Goal: Transaction & Acquisition: Purchase product/service

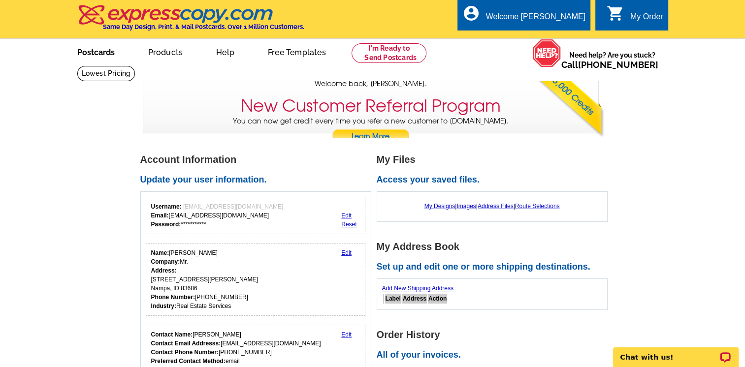
click at [98, 48] on link "Postcards" at bounding box center [96, 51] width 69 height 23
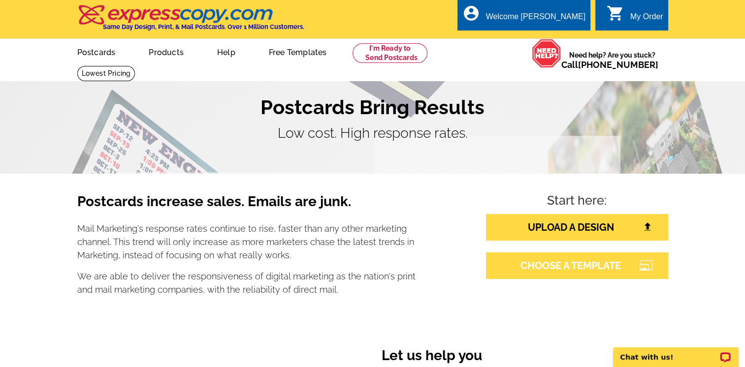
click at [579, 263] on link "CHOOSE A TEMPLATE" at bounding box center [577, 265] width 182 height 27
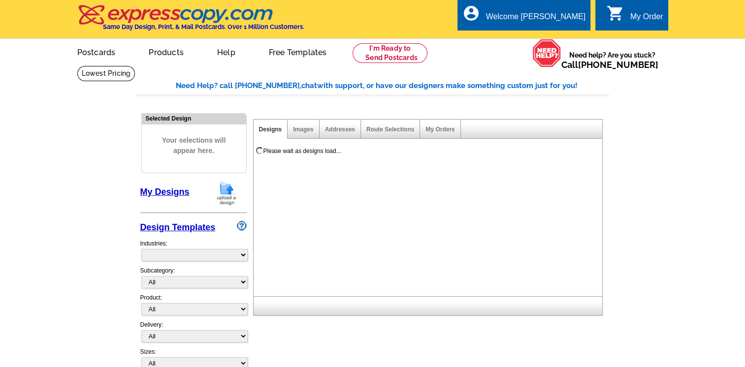
select select "785"
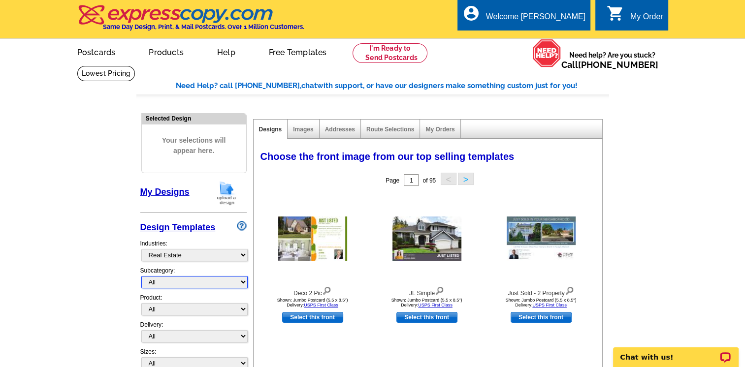
click at [243, 282] on select "All RE/MAX® Referrals [PERSON_NAME]® Berkshire Hathaway Home Services Century 2…" at bounding box center [194, 282] width 106 height 12
click at [243, 309] on select "All Postcards Letters and flyers Business Cards Door Hangers Greeting Cards" at bounding box center [194, 309] width 106 height 12
select select "1"
click at [141, 303] on select "All Postcards Letters and flyers Business Cards Door Hangers Greeting Cards" at bounding box center [194, 309] width 106 height 12
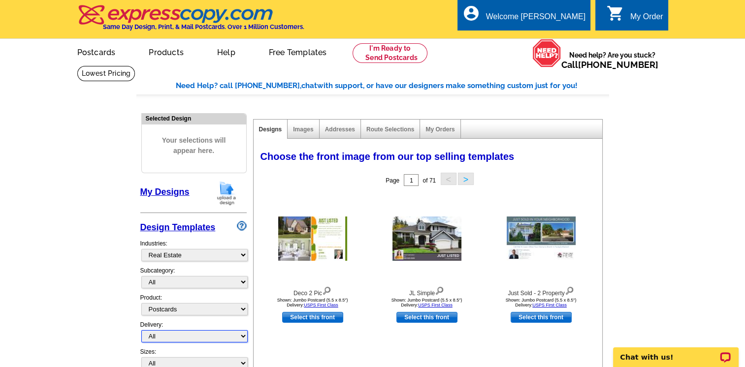
click at [243, 334] on select "All First Class Mail Shipped to Me EDDM Save 66% on Postage" at bounding box center [194, 336] width 106 height 12
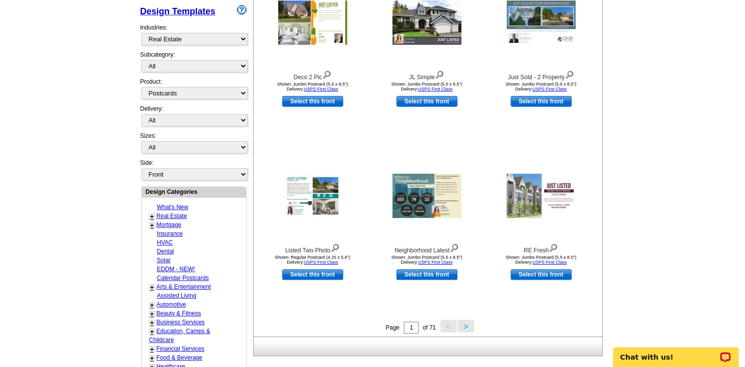
scroll to position [220, 0]
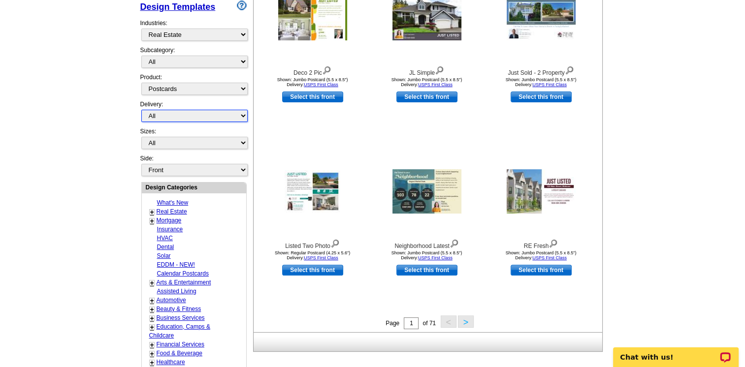
click at [242, 115] on select "All First Class Mail Shipped to Me EDDM Save 66% on Postage" at bounding box center [194, 116] width 106 height 12
click at [82, 157] on main "Need Help? call [PHONE_NUMBER], chat with support, or have our designers make s…" at bounding box center [372, 211] width 745 height 732
click at [242, 140] on select "All Jumbo Postcard (5.5" x 8.5") Regular Postcard (4.25" x 5.6") Panoramic Post…" at bounding box center [194, 143] width 106 height 12
select select "1"
click at [141, 137] on select "All Jumbo Postcard (5.5" x 8.5") Regular Postcard (4.25" x 5.6") Panoramic Post…" at bounding box center [194, 143] width 106 height 12
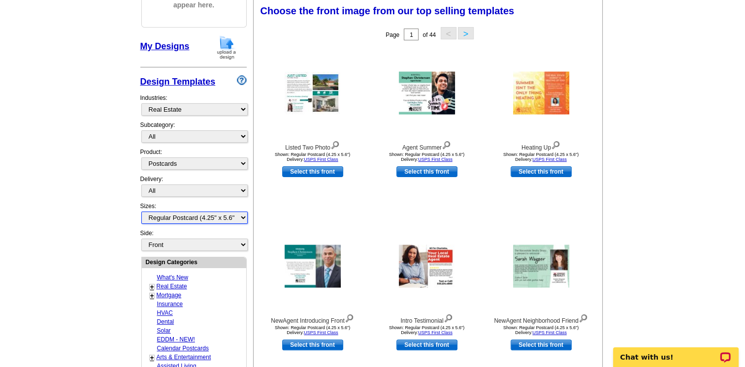
scroll to position [145, 0]
click at [536, 93] on img at bounding box center [541, 93] width 56 height 43
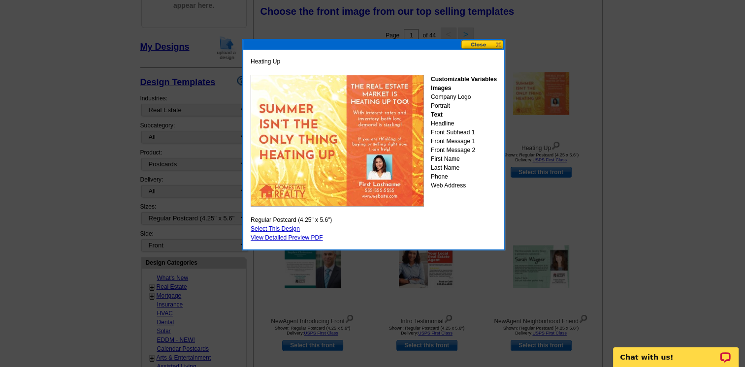
click at [481, 42] on button at bounding box center [482, 44] width 43 height 9
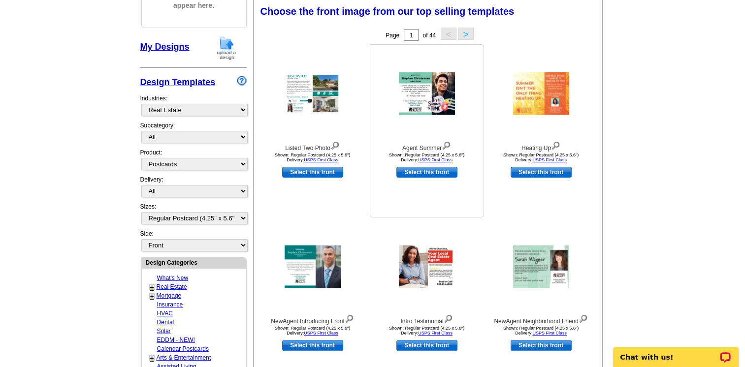
click at [425, 110] on img at bounding box center [427, 93] width 56 height 43
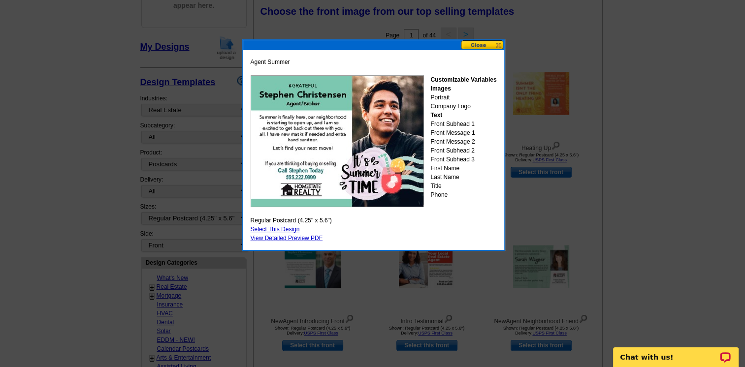
click at [476, 44] on button at bounding box center [482, 44] width 43 height 9
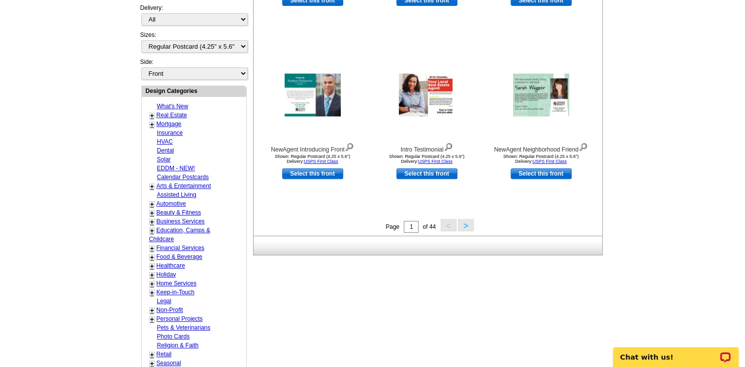
scroll to position [319, 0]
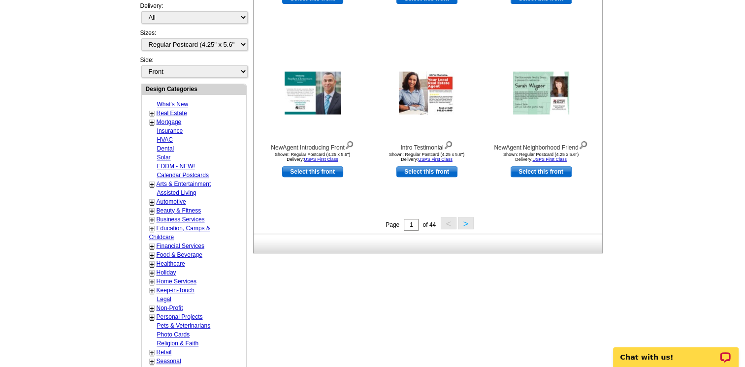
click at [464, 221] on button ">" at bounding box center [466, 223] width 16 height 12
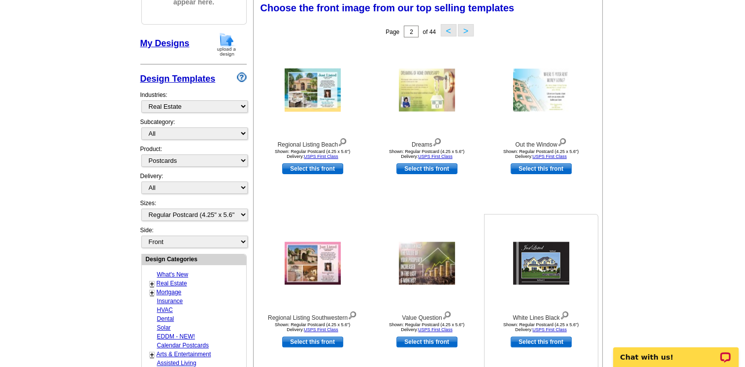
scroll to position [145, 0]
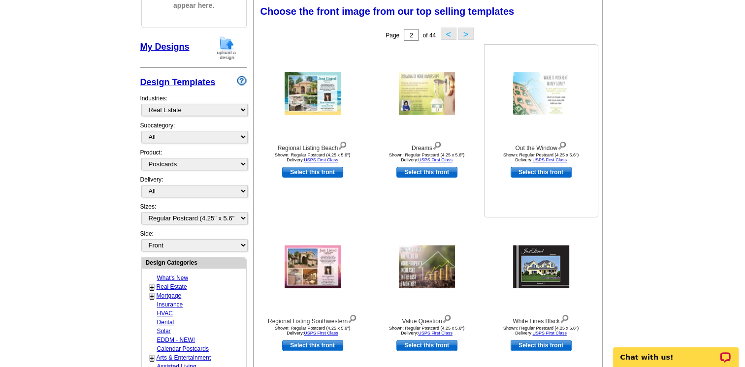
click at [553, 99] on img at bounding box center [541, 93] width 56 height 43
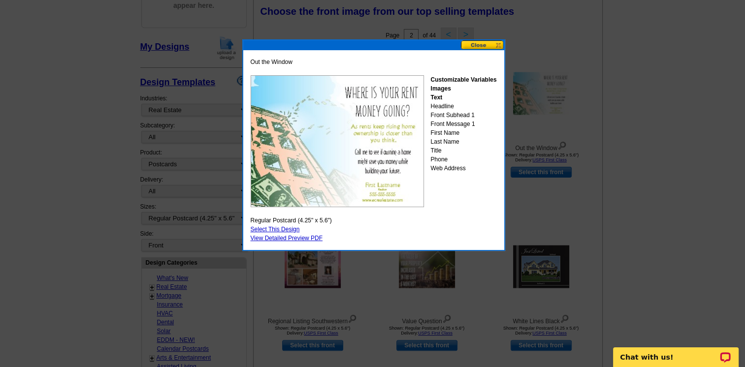
click at [481, 44] on button at bounding box center [482, 44] width 43 height 9
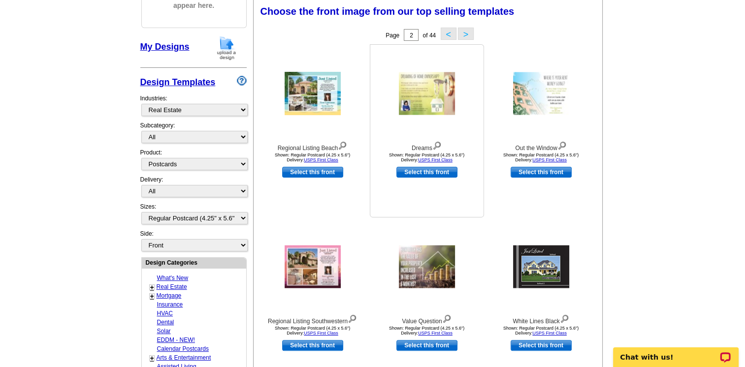
click at [420, 95] on img at bounding box center [427, 93] width 56 height 43
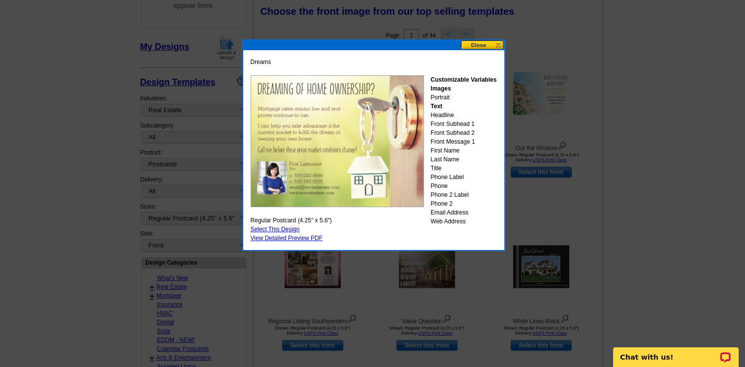
click at [474, 42] on button at bounding box center [482, 44] width 43 height 9
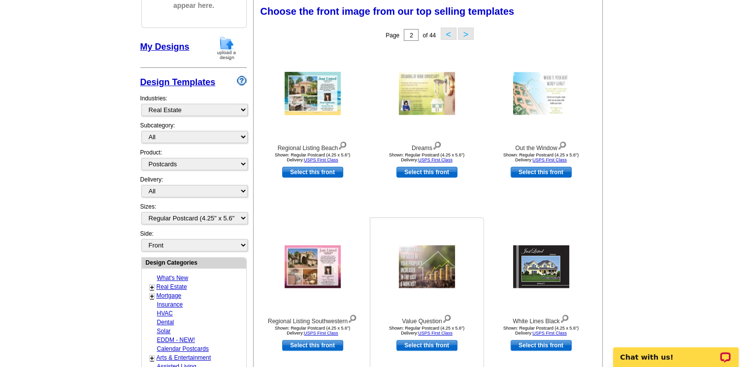
click at [435, 273] on img at bounding box center [427, 267] width 56 height 43
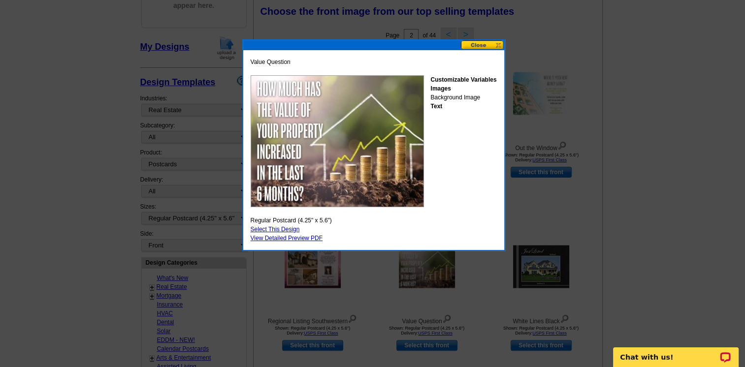
click at [478, 48] on button at bounding box center [482, 44] width 43 height 9
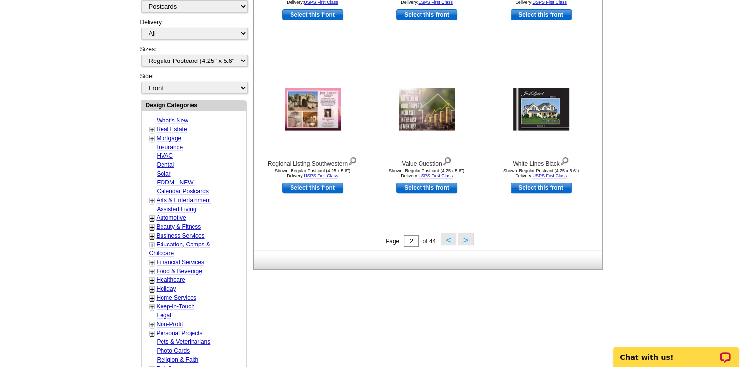
scroll to position [304, 0]
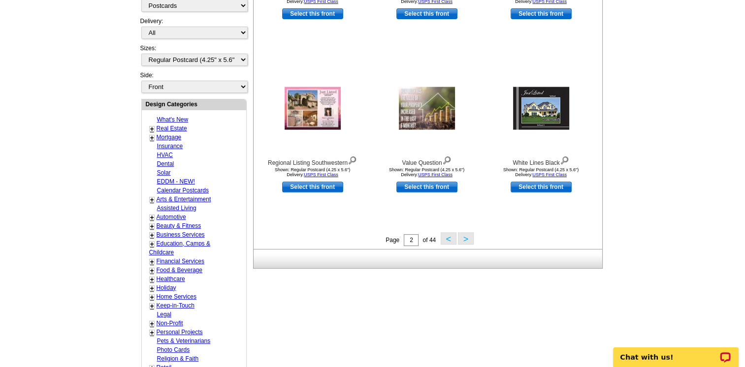
click at [464, 237] on button ">" at bounding box center [466, 238] width 16 height 12
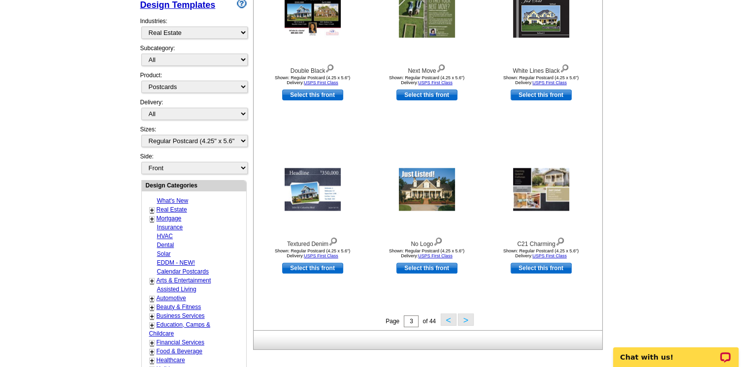
scroll to position [251, 0]
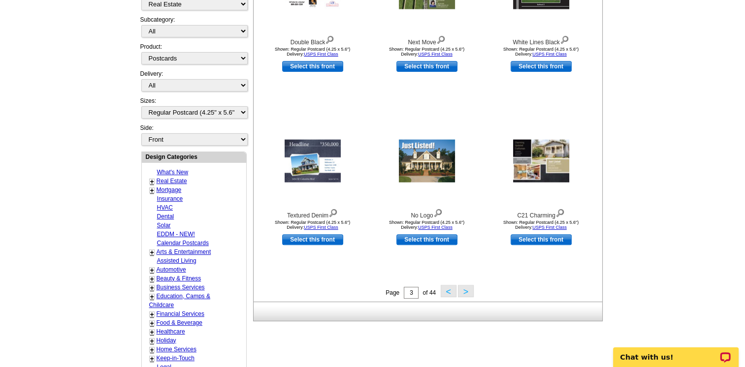
click at [465, 293] on button ">" at bounding box center [466, 291] width 16 height 12
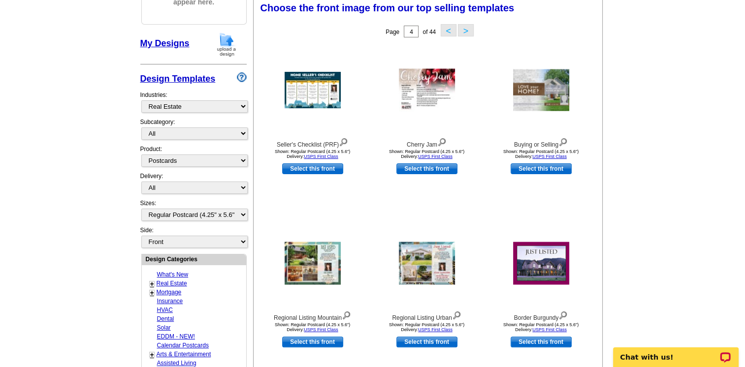
scroll to position [145, 0]
